Goal: Navigation & Orientation: Find specific page/section

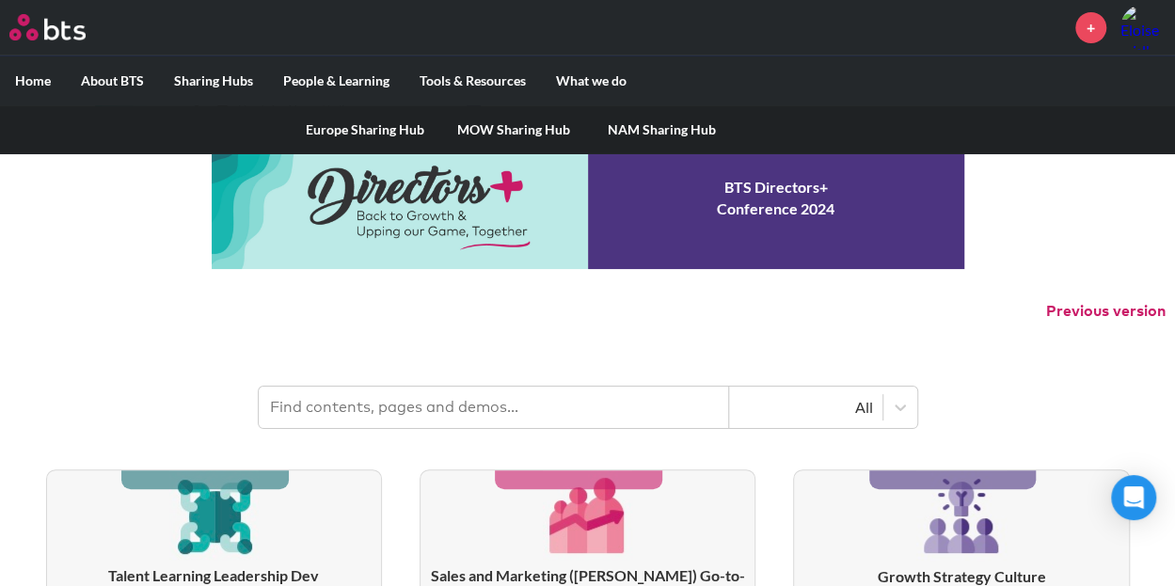
click at [480, 132] on link "MOW Sharing Hub" at bounding box center [513, 129] width 149 height 49
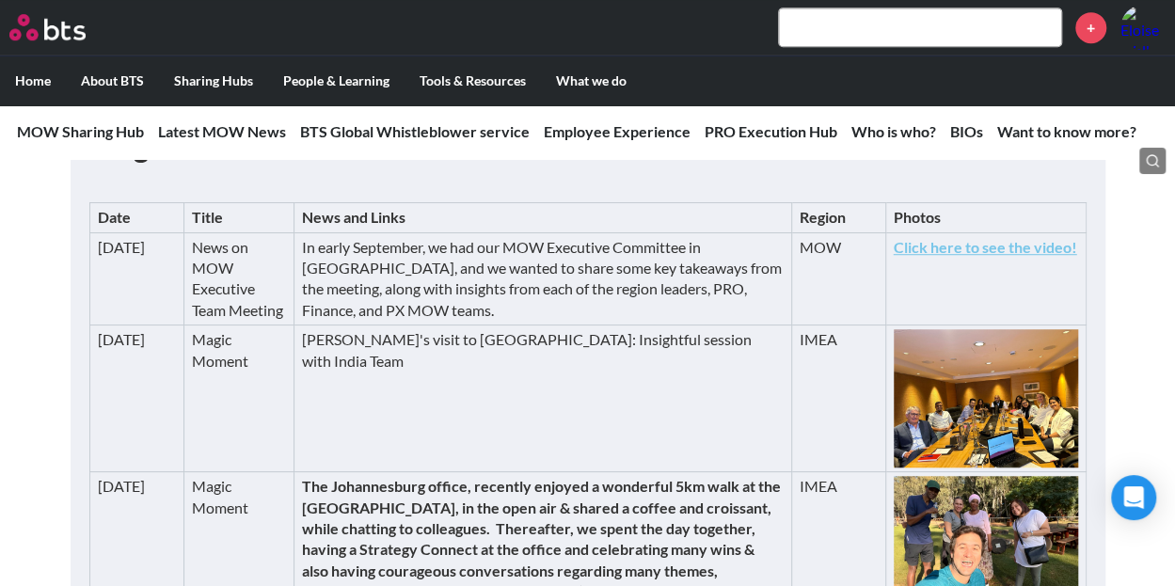
scroll to position [564, 0]
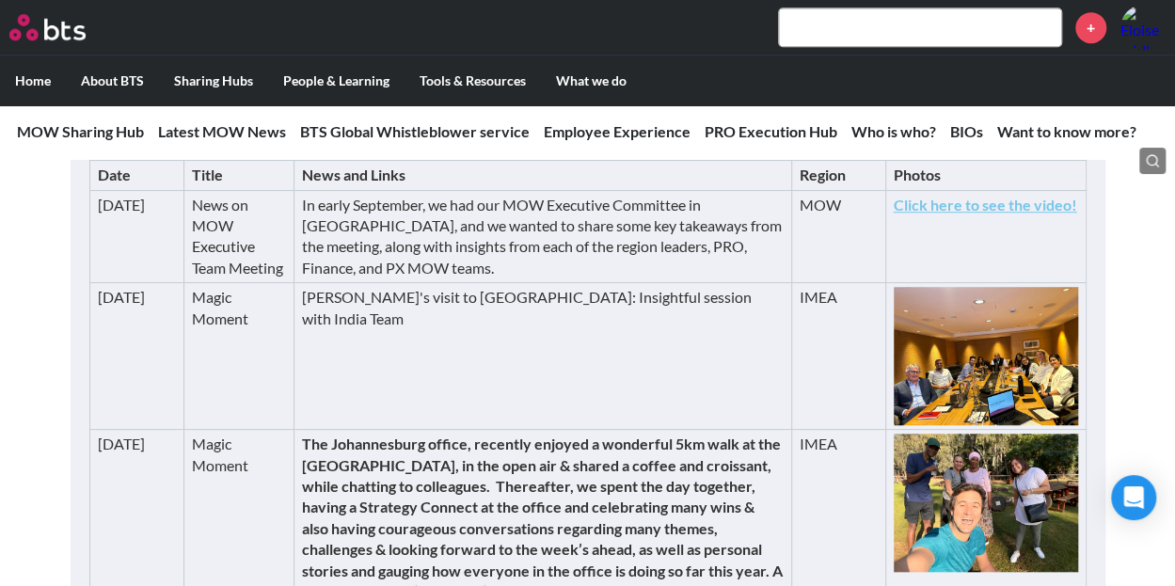
click at [314, 225] on td "In early September, we had our MOW Executive Committee in [GEOGRAPHIC_DATA], an…" at bounding box center [542, 236] width 497 height 93
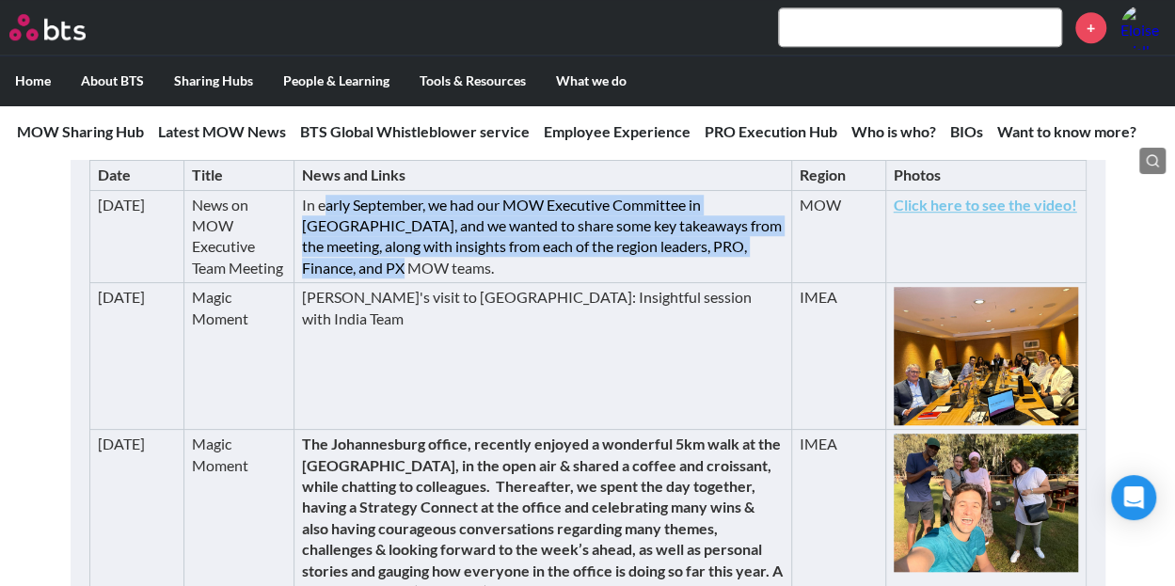
drag, startPoint x: 329, startPoint y: 208, endPoint x: 512, endPoint y: 281, distance: 196.7
click at [516, 280] on td "In early September, we had our MOW Executive Committee in [GEOGRAPHIC_DATA], an…" at bounding box center [542, 236] width 497 height 93
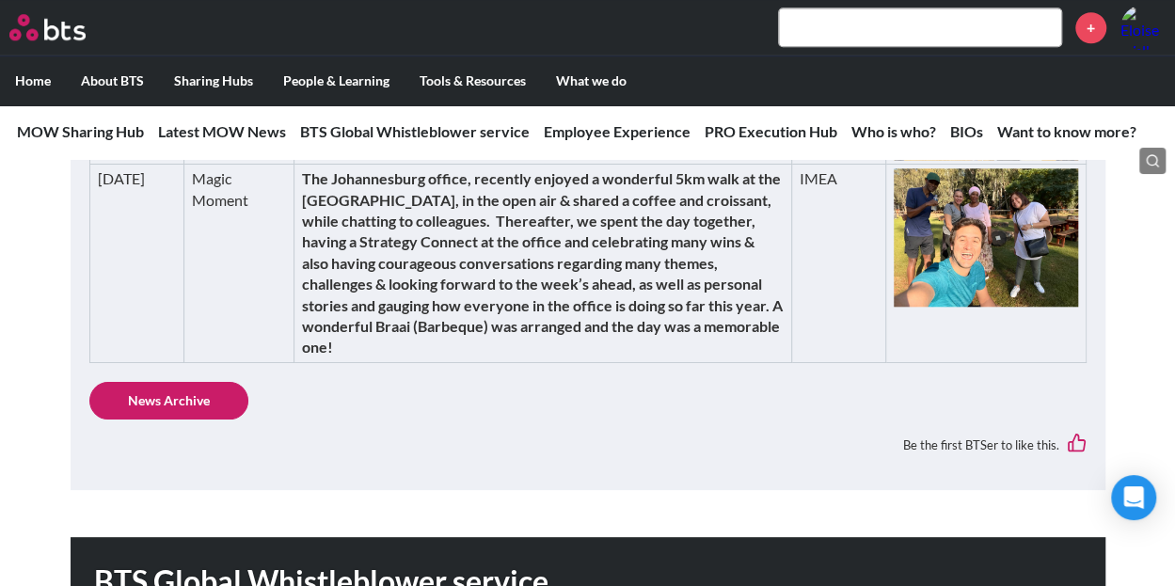
scroll to position [846, 0]
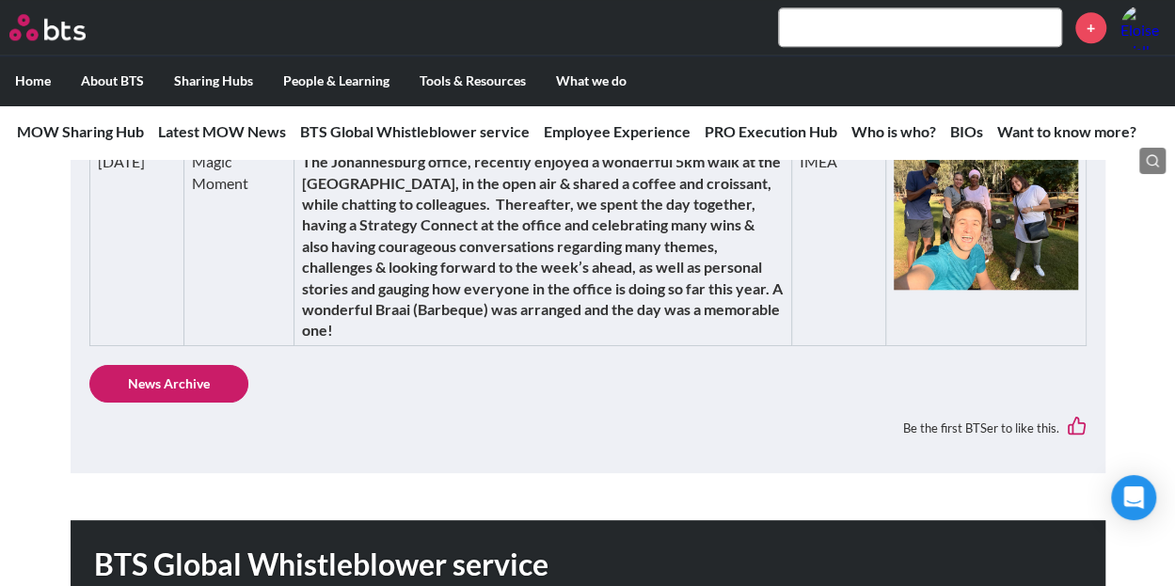
click at [189, 385] on link "News Archive" at bounding box center [168, 384] width 159 height 38
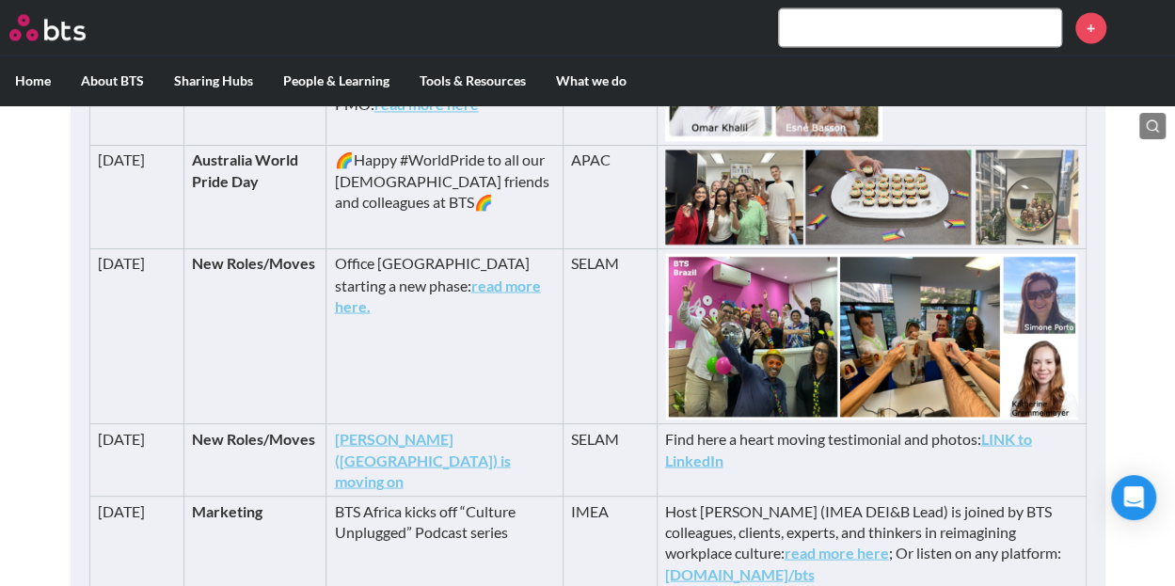
scroll to position [4992, 0]
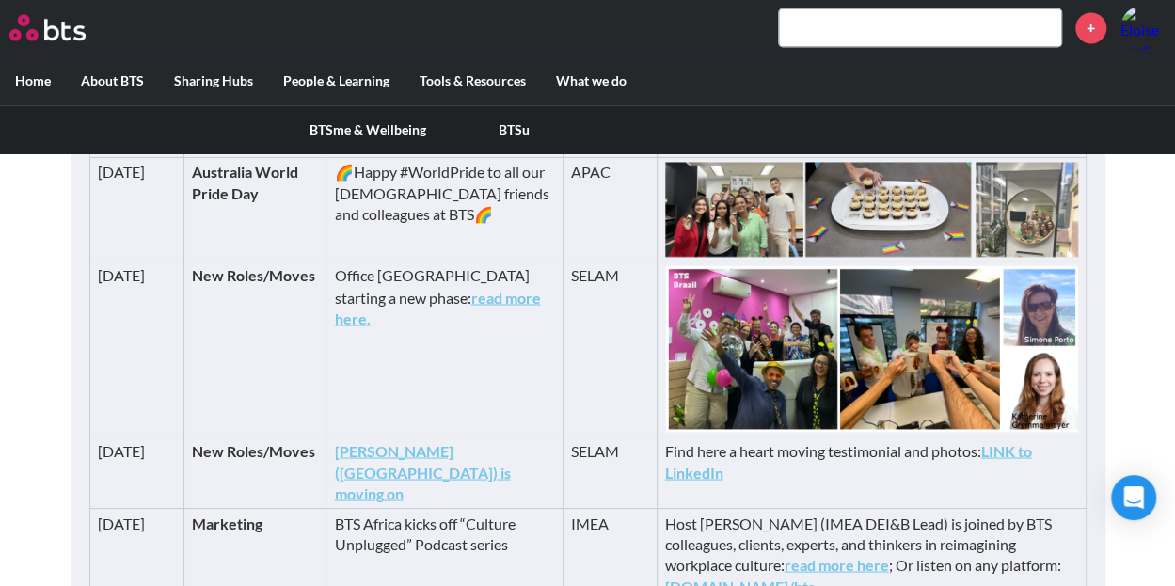
click at [344, 128] on link "BTSme & Wellbeing" at bounding box center [367, 129] width 147 height 49
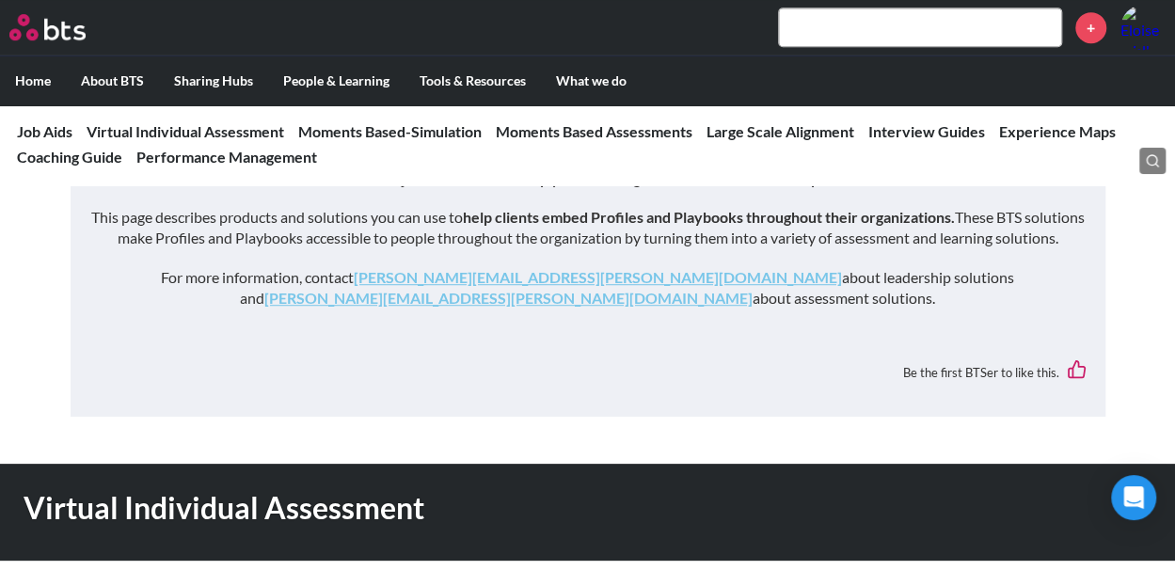
scroll to position [470, 0]
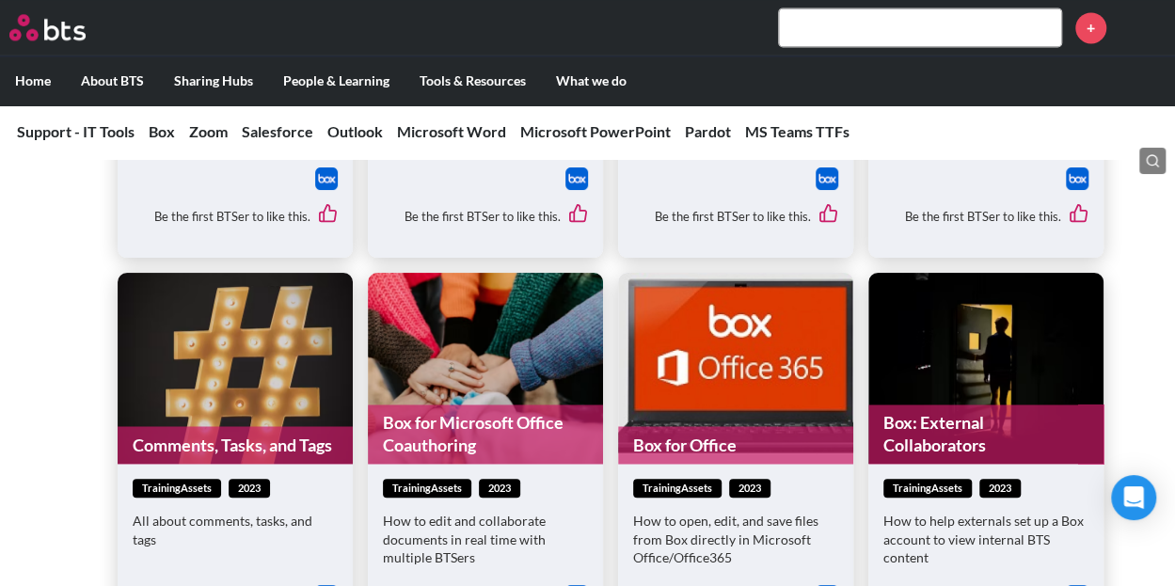
scroll to position [1035, 0]
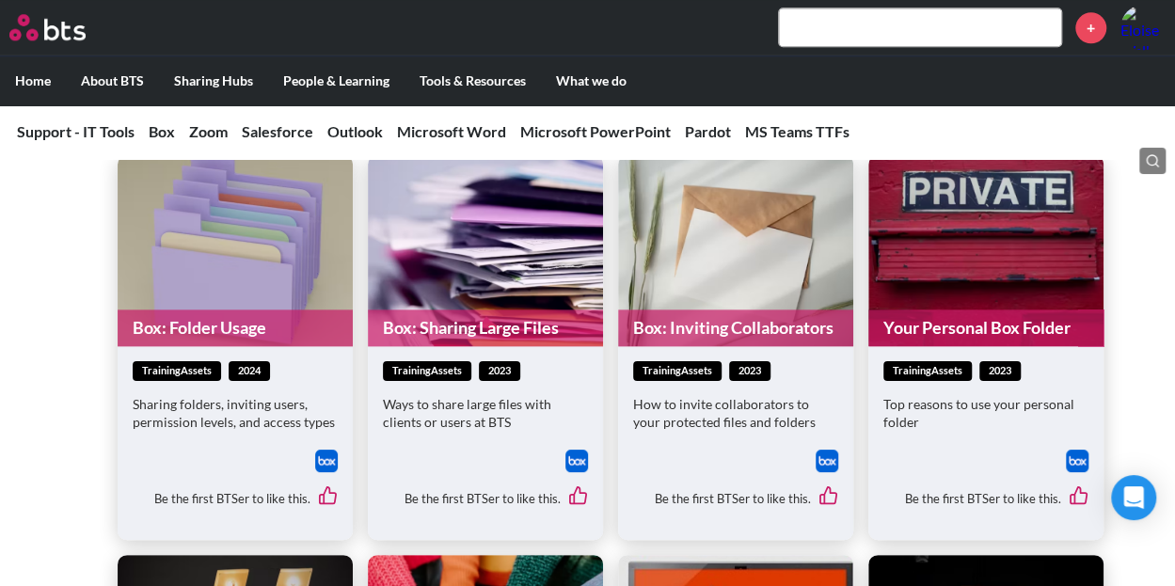
click at [224, 324] on link "Box: Folder Usage" at bounding box center [235, 327] width 235 height 37
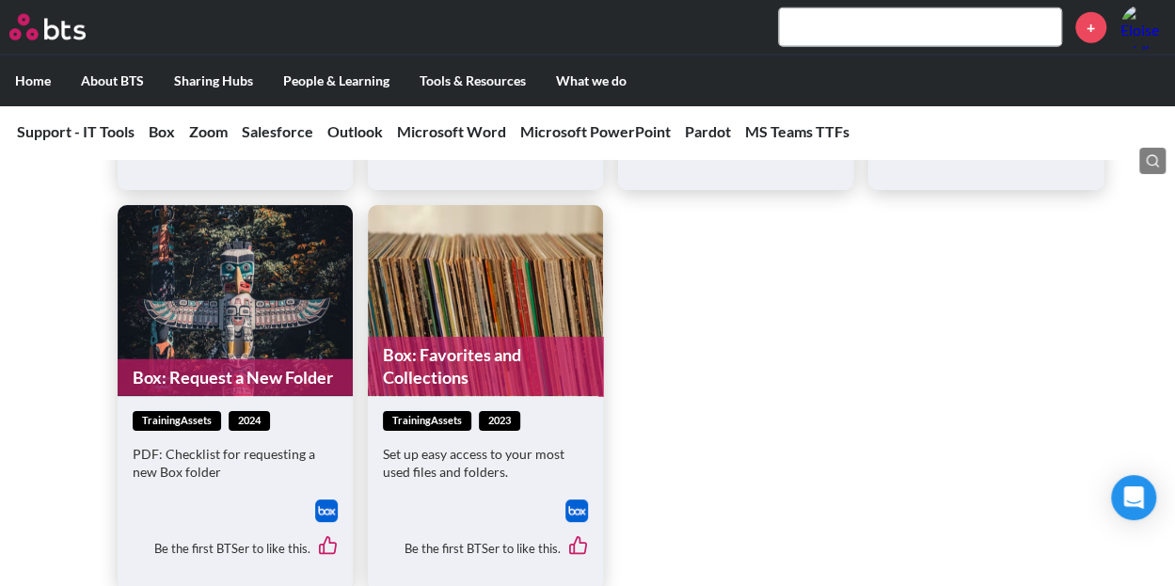
scroll to position [2257, 0]
